Goal: Task Accomplishment & Management: Use online tool/utility

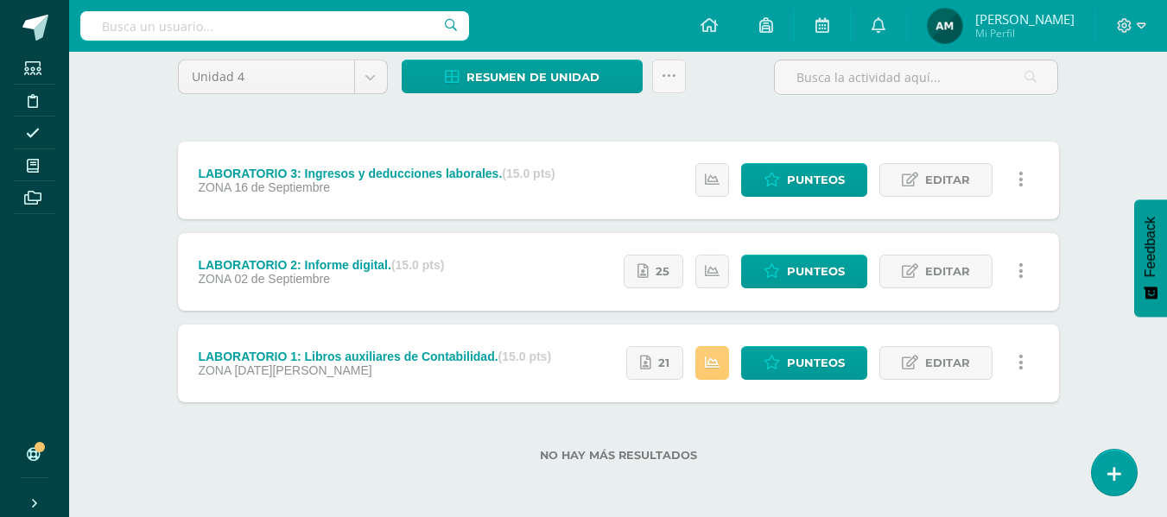
scroll to position [145, 0]
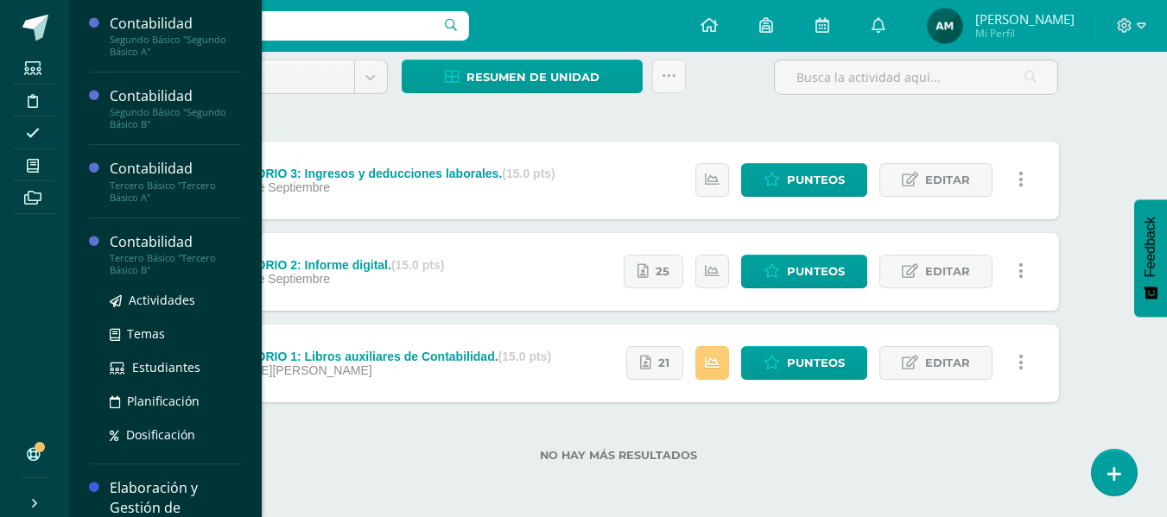
click at [163, 248] on div "Contabilidad" at bounding box center [175, 242] width 131 height 20
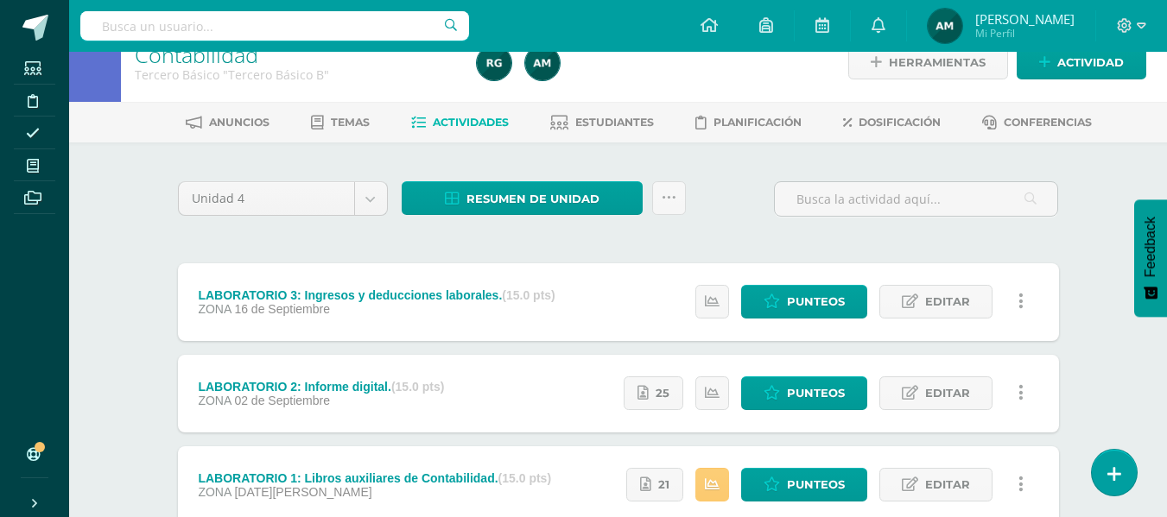
scroll to position [0, 0]
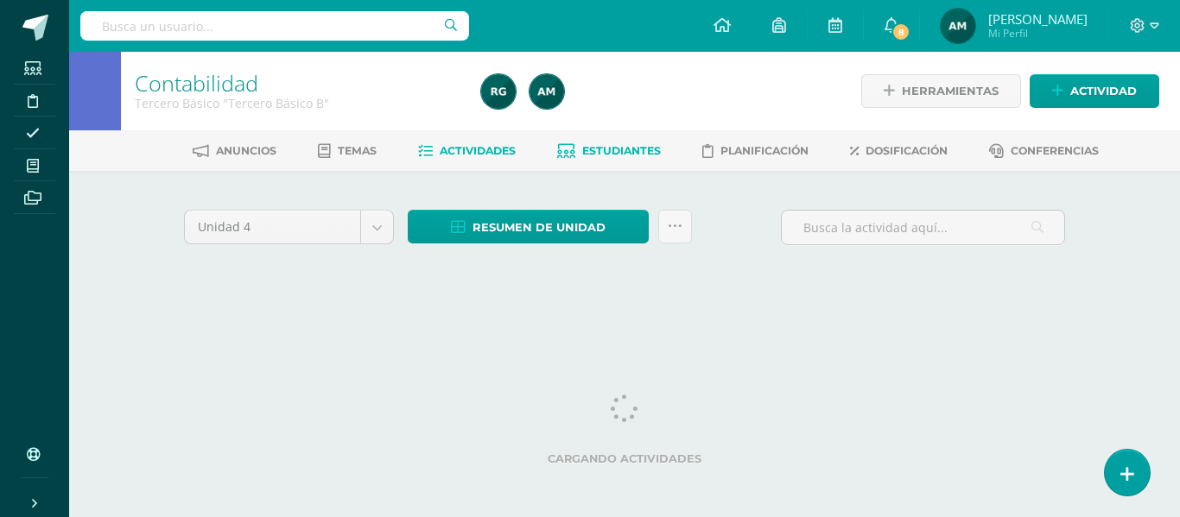
click at [642, 156] on span "Estudiantes" at bounding box center [621, 150] width 79 height 13
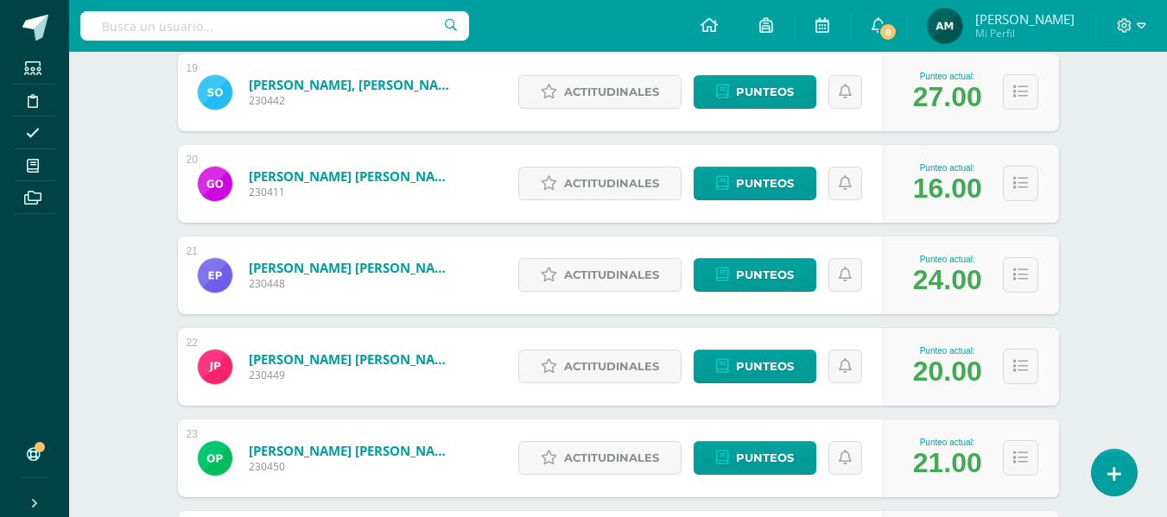
scroll to position [1976, 0]
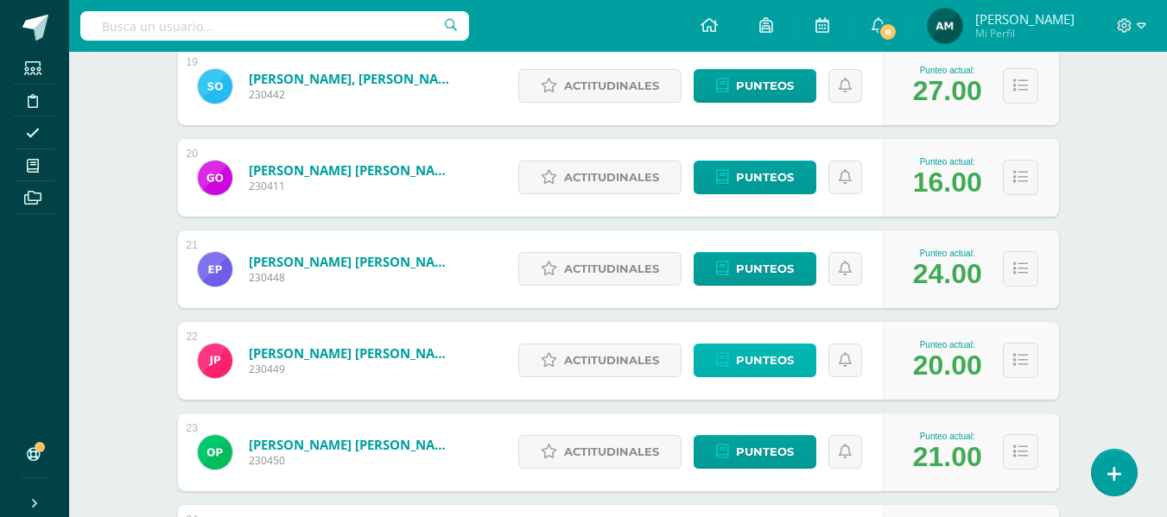
click at [784, 370] on span "Punteos" at bounding box center [765, 361] width 58 height 32
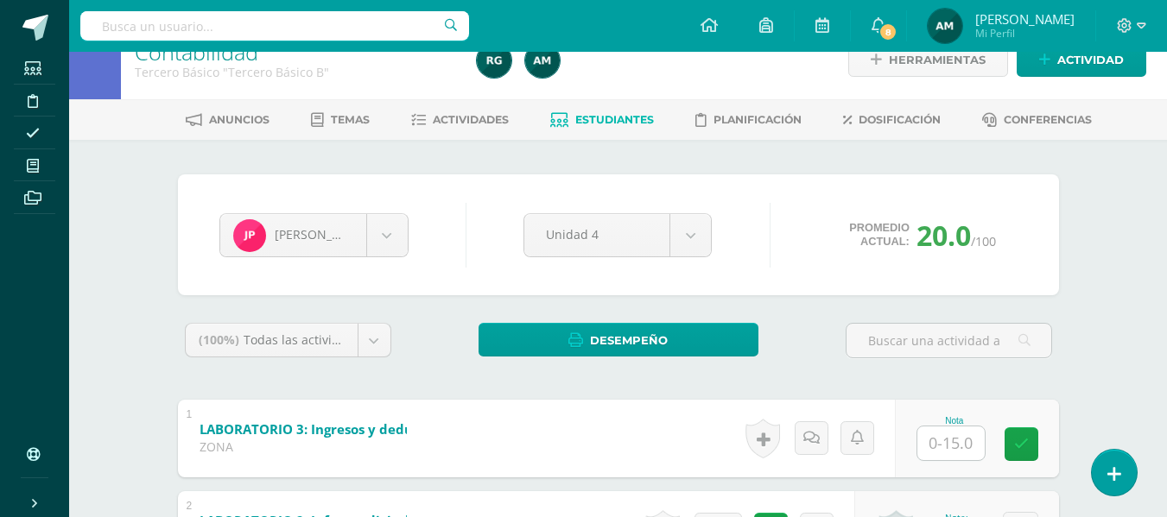
scroll to position [32, 0]
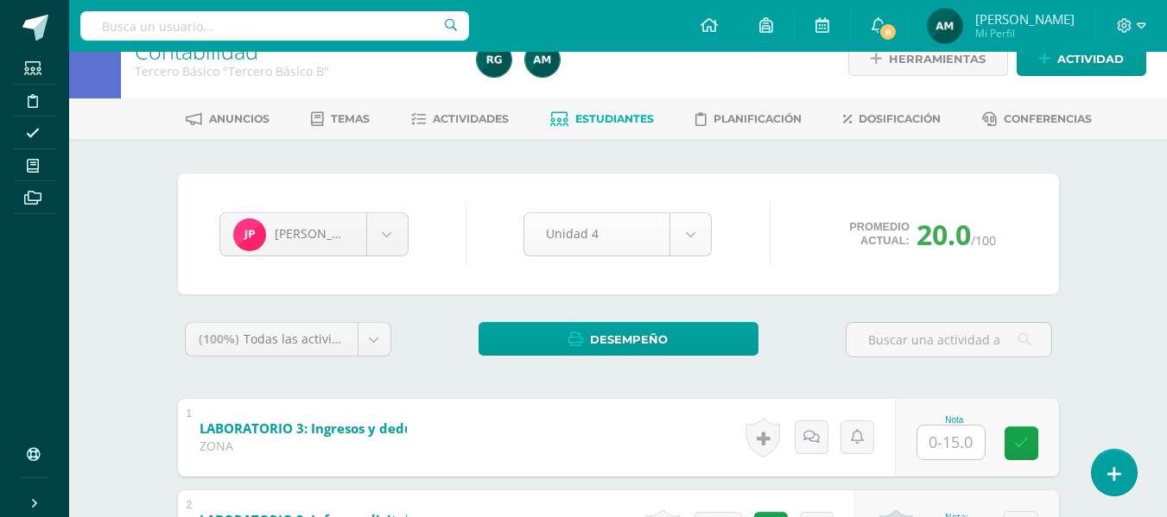
click at [693, 252] on body "Estudiantes Disciplina Asistencia Mis cursos Archivos Soporte Centro de ayuda Ú…" at bounding box center [583, 371] width 1167 height 807
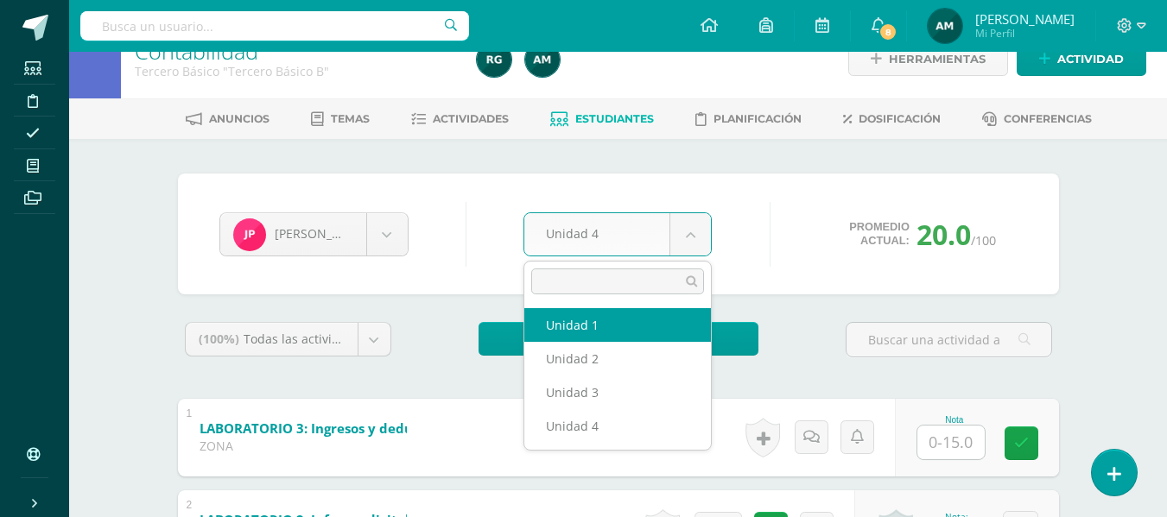
select select "Unidad 1"
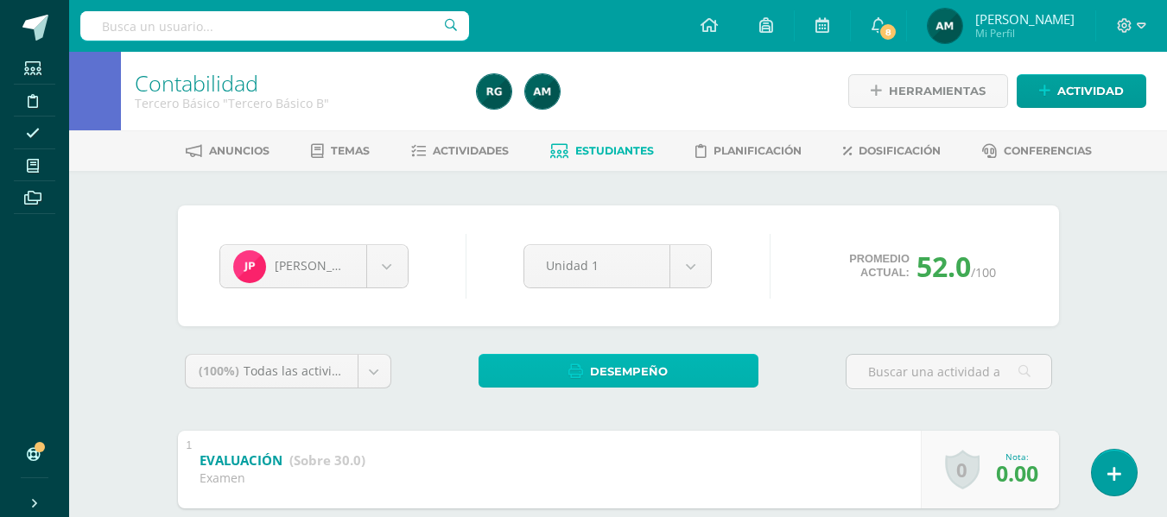
click at [629, 369] on span "Desempeño" at bounding box center [629, 372] width 78 height 32
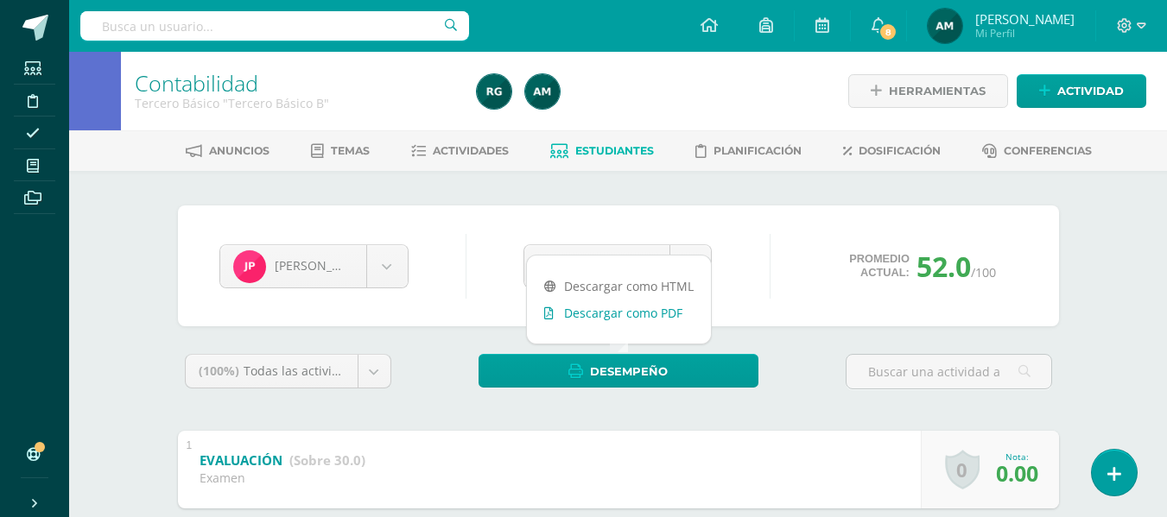
click at [631, 317] on link "Descargar como PDF" at bounding box center [619, 313] width 184 height 27
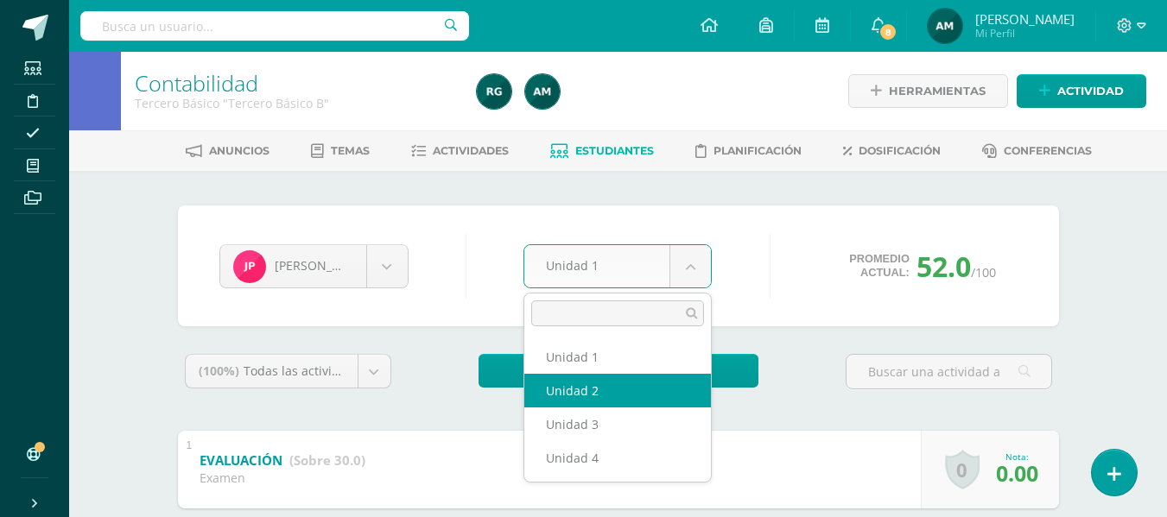
select select "Unidad 2"
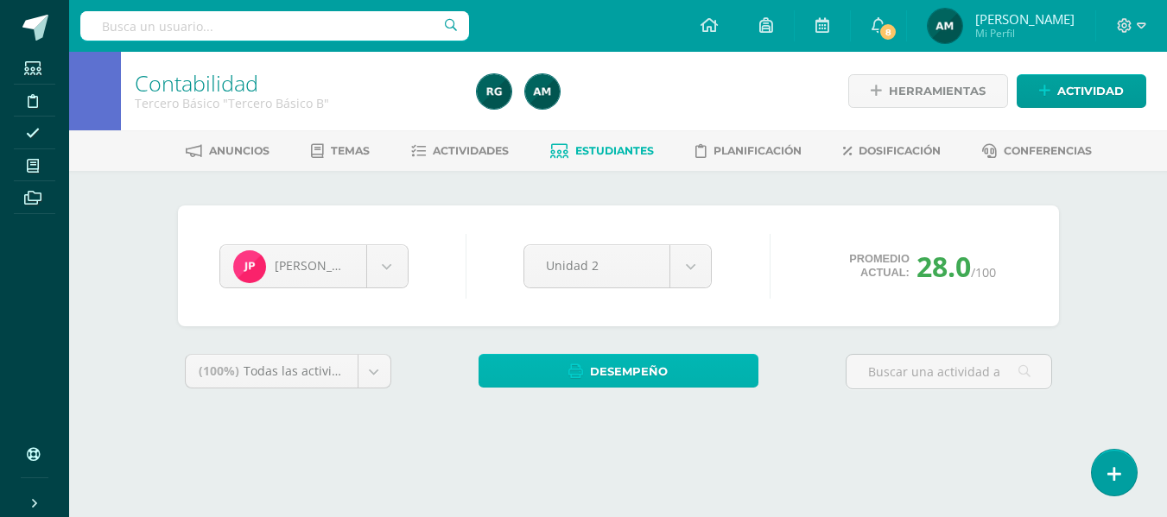
click at [661, 373] on span "Desempeño" at bounding box center [629, 372] width 78 height 32
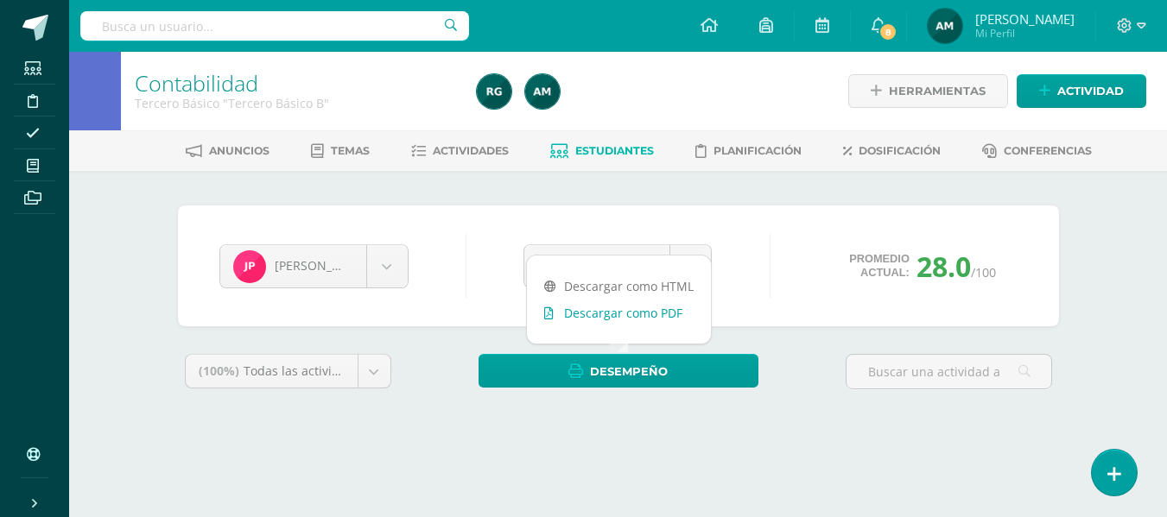
click at [646, 321] on link "Descargar como PDF" at bounding box center [619, 313] width 184 height 27
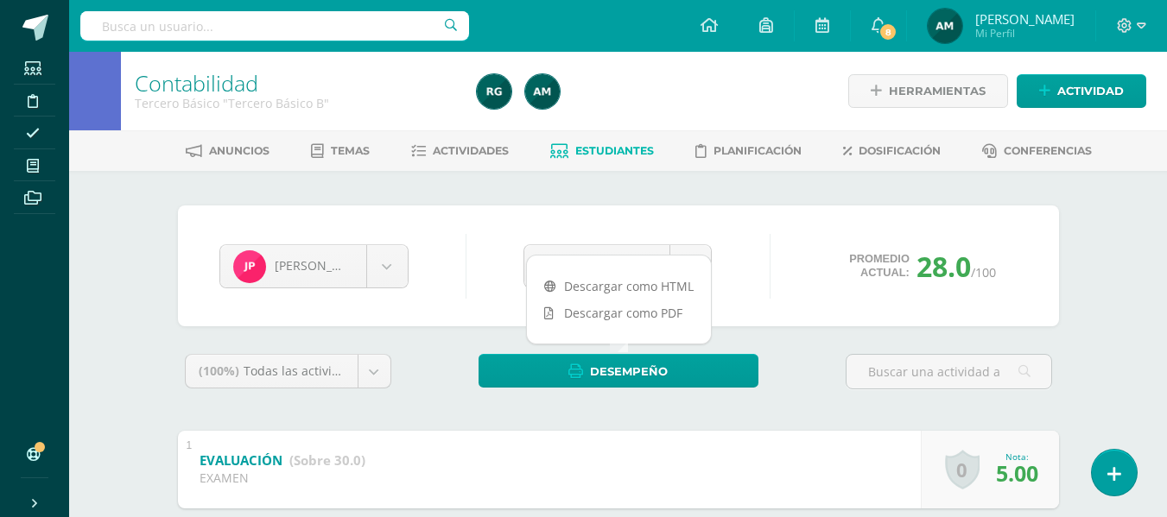
scroll to position [156, 0]
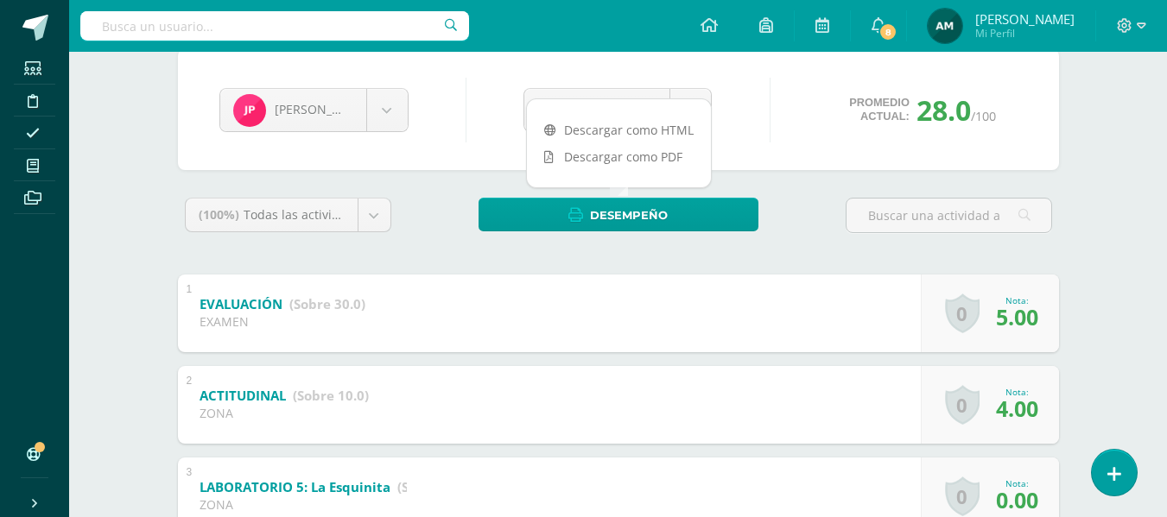
click at [783, 159] on div "Joselyn Pineda Bryan Carrera Carlos Castañeda Aileen de Génesis De Fatima Flore…" at bounding box center [618, 109] width 881 height 121
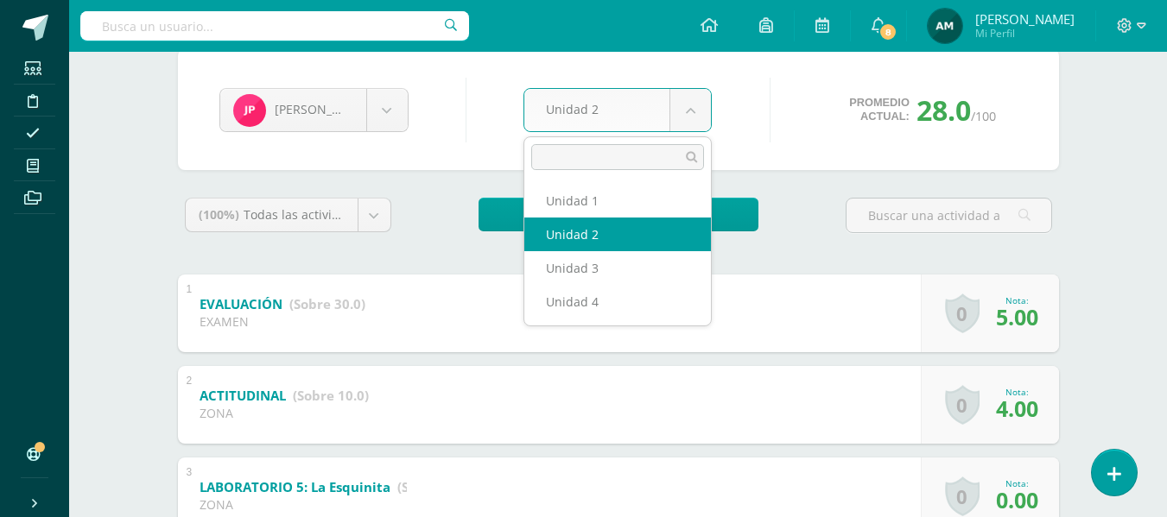
click at [699, 118] on body "Estudiantes Disciplina Asistencia Mis cursos Archivos Soporte Centro de ayuda Ú…" at bounding box center [583, 430] width 1167 height 1173
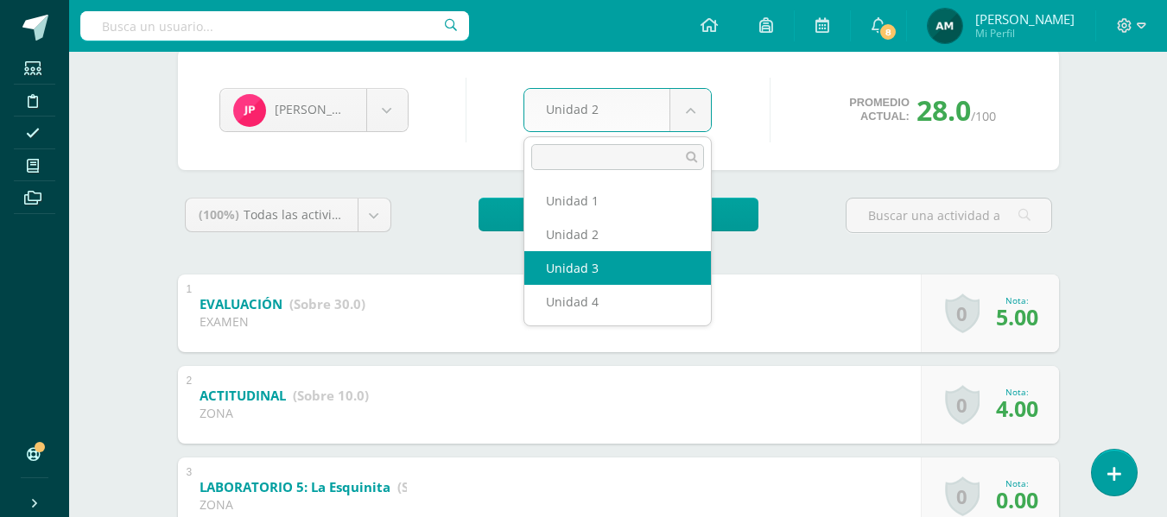
select select "Unidad 3"
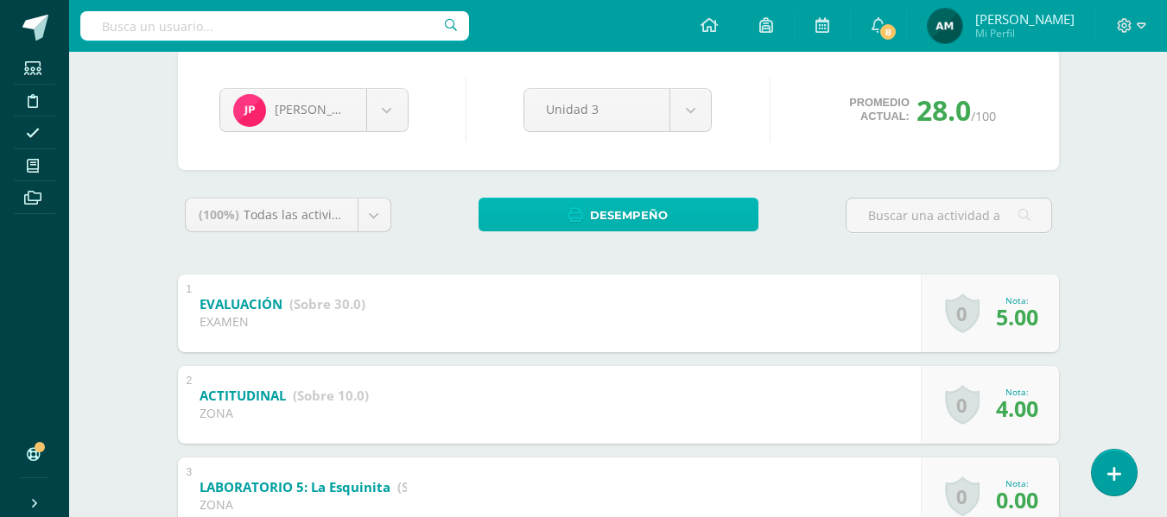
click at [608, 218] on span "Desempeño" at bounding box center [629, 215] width 78 height 32
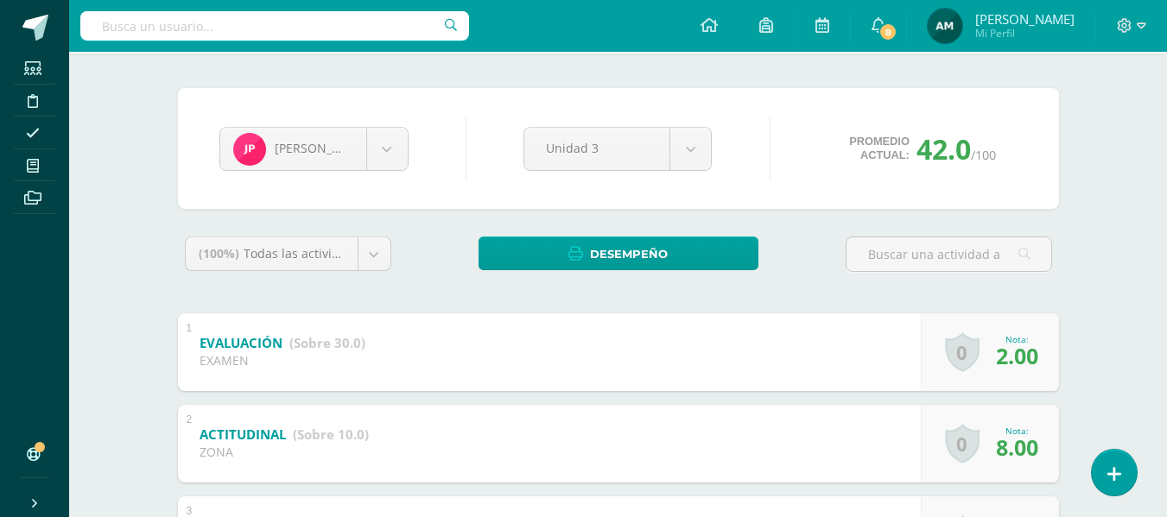
scroll to position [160, 0]
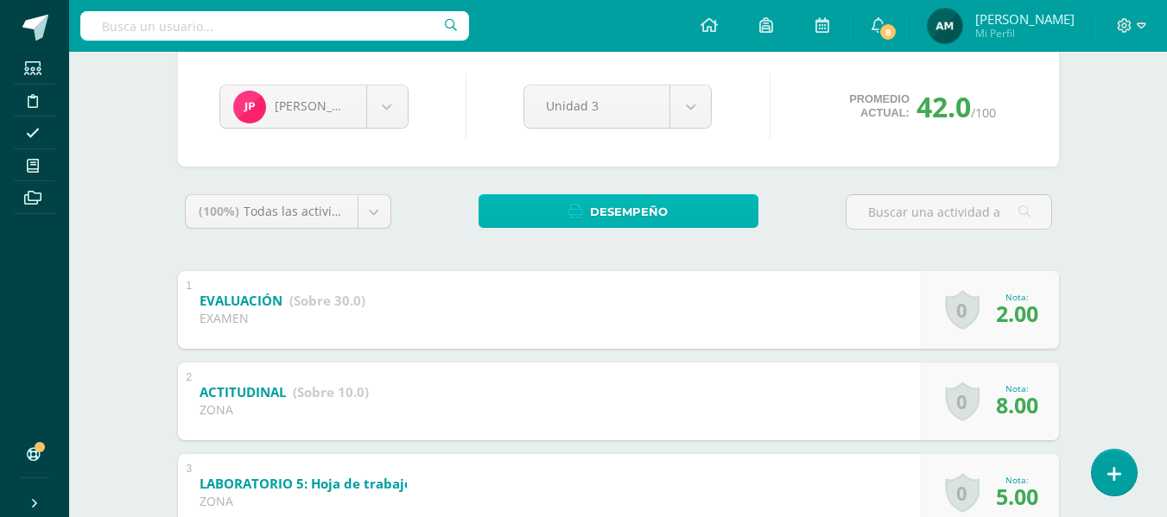
click at [660, 212] on span "Desempeño" at bounding box center [629, 212] width 78 height 32
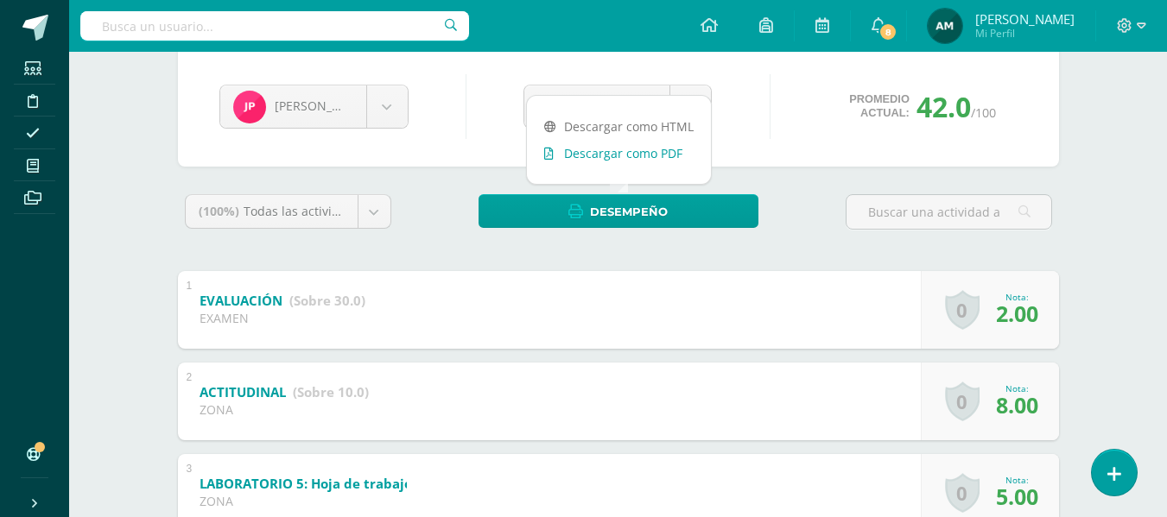
click at [659, 151] on link "Descargar como PDF" at bounding box center [619, 153] width 184 height 27
click at [742, 130] on div "Joselyn Pineda Bryan Carrera Carlos Castañeda Aileen de Génesis De Fatima Flore…" at bounding box center [618, 106] width 812 height 66
click at [686, 108] on body "Estudiantes Disciplina Asistencia Mis cursos Archivos Soporte Centro de ayuda Ú…" at bounding box center [583, 426] width 1167 height 1173
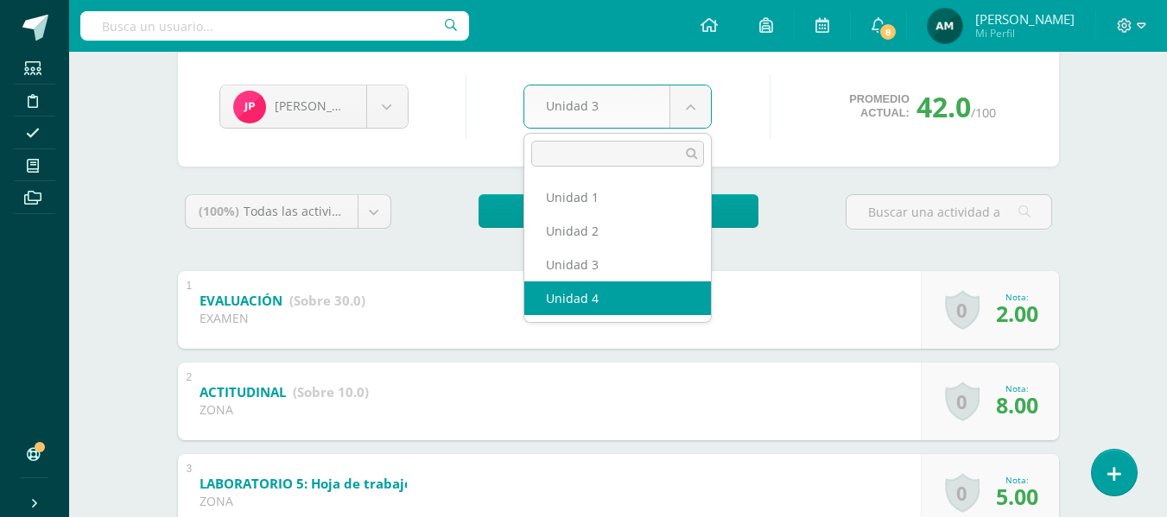
select select "Unidad 4"
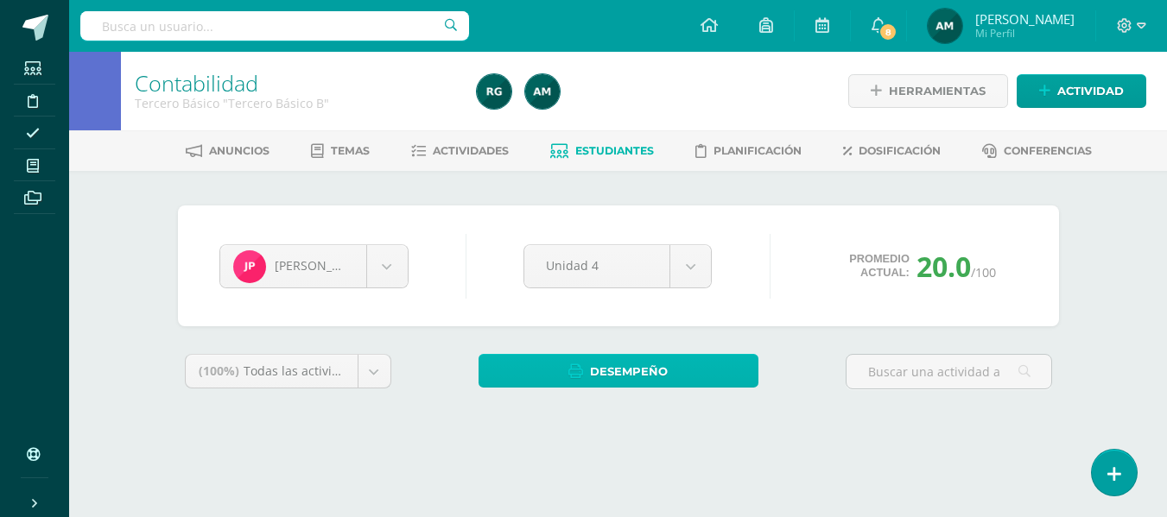
click at [607, 367] on span "Desempeño" at bounding box center [629, 372] width 78 height 32
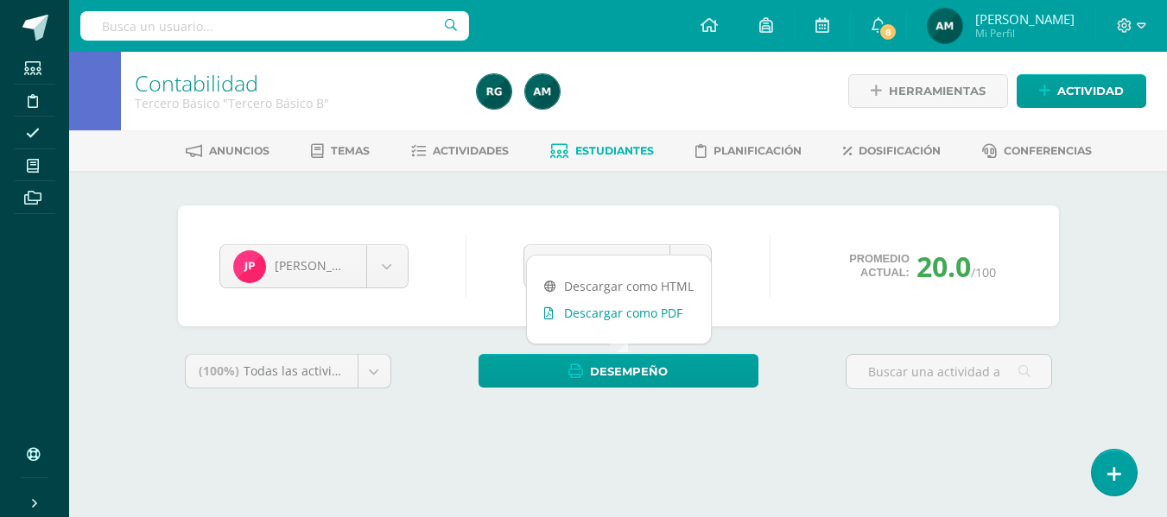
click at [626, 319] on link "Descargar como PDF" at bounding box center [619, 313] width 184 height 27
